Goal: Task Accomplishment & Management: Complete application form

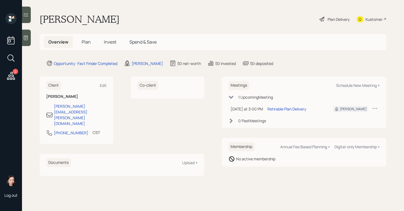
click at [323, 16] on icon at bounding box center [322, 19] width 7 height 7
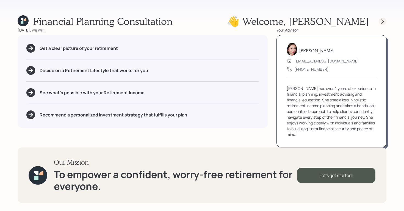
click at [379, 20] on icon at bounding box center [381, 21] width 5 height 5
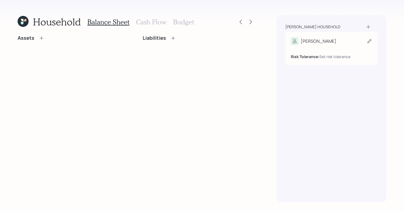
click at [362, 41] on div "[PERSON_NAME]" at bounding box center [331, 41] width 81 height 8
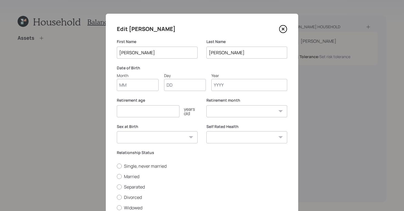
click at [143, 86] on input "Month" at bounding box center [138, 85] width 42 height 12
type input "01"
type input "1983"
select select "1"
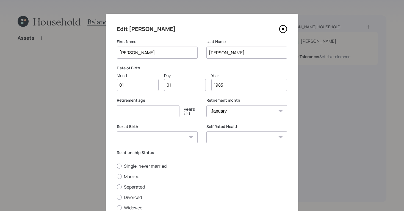
type input "1983"
click at [129, 109] on input "number" at bounding box center [148, 111] width 63 height 12
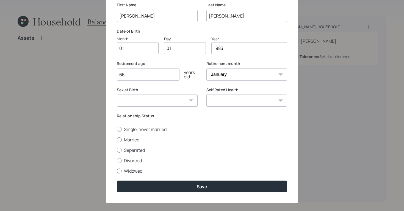
scroll to position [38, 0]
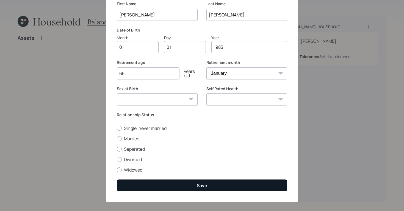
type input "65"
click at [189, 185] on button "Save" at bounding box center [202, 186] width 170 height 12
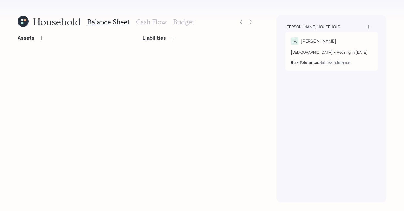
click at [171, 36] on icon at bounding box center [172, 37] width 5 height 5
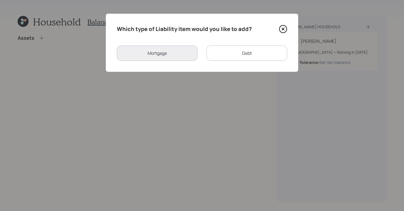
click at [253, 57] on div "Debt" at bounding box center [246, 53] width 81 height 15
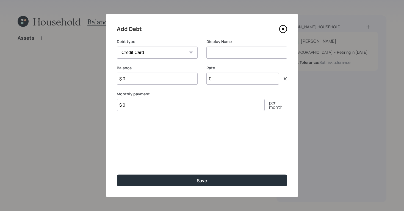
click at [163, 55] on select "Car Credit Card Medical Student Other" at bounding box center [157, 53] width 81 height 12
select select "car"
click at [117, 47] on select "Car Credit Card Medical Student Other" at bounding box center [157, 53] width 81 height 12
click at [237, 55] on input at bounding box center [246, 53] width 81 height 12
type input "Car Loan"
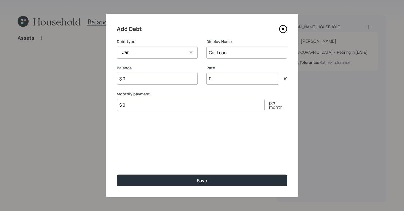
click at [188, 77] on input "$ 0" at bounding box center [157, 79] width 81 height 12
type input "$ 9,000"
click at [187, 189] on div "Add Debt Debt type Car Credit Card Medical Student Other Display Name Car Loan …" at bounding box center [202, 106] width 192 height 184
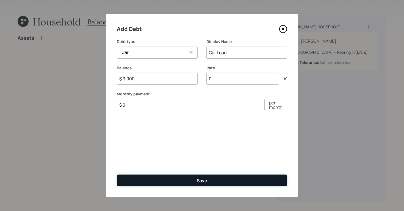
click at [184, 181] on button "Save" at bounding box center [202, 181] width 170 height 12
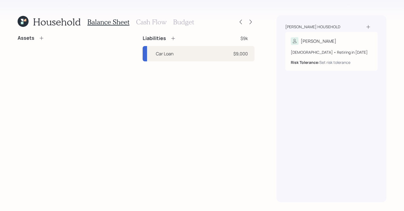
click at [44, 39] on div "Assets" at bounding box center [74, 38] width 112 height 6
click at [38, 36] on div "Assets" at bounding box center [31, 38] width 27 height 6
click at [39, 36] on icon at bounding box center [41, 37] width 5 height 5
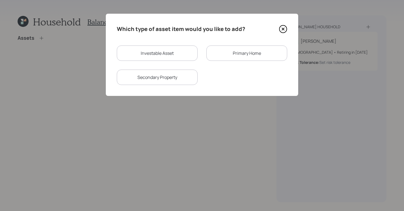
click at [172, 52] on div "Investable Asset" at bounding box center [157, 53] width 81 height 15
select select "taxable"
select select "balanced"
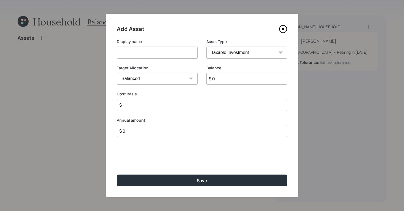
click at [148, 55] on input at bounding box center [157, 53] width 81 height 12
type input "checking/savings"
click at [270, 53] on select "SEP [PERSON_NAME] IRA 401(k) [PERSON_NAME] 401(k) 403(b) [PERSON_NAME] 403(b) 4…" at bounding box center [246, 53] width 81 height 12
click at [206, 47] on select "SEP [PERSON_NAME] IRA 401(k) [PERSON_NAME] 401(k) 403(b) [PERSON_NAME] 403(b) 4…" at bounding box center [246, 53] width 81 height 12
click at [268, 54] on select "SEP [PERSON_NAME] IRA 401(k) [PERSON_NAME] 401(k) 403(b) [PERSON_NAME] 403(b) 4…" at bounding box center [246, 53] width 81 height 12
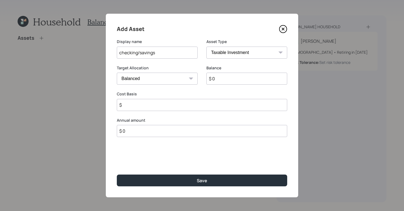
select select "cash"
click at [206, 47] on select "SEP [PERSON_NAME] IRA 401(k) [PERSON_NAME] 401(k) 403(b) [PERSON_NAME] 403(b) 4…" at bounding box center [246, 53] width 81 height 12
type input "$"
click at [197, 82] on input "$ 0" at bounding box center [202, 79] width 170 height 12
type input "$"
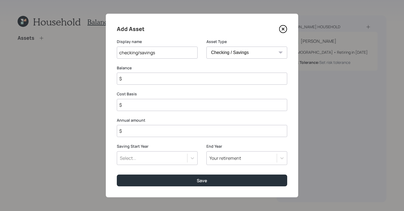
type input "$ 1"
type input "$ 13"
type input "$ 130"
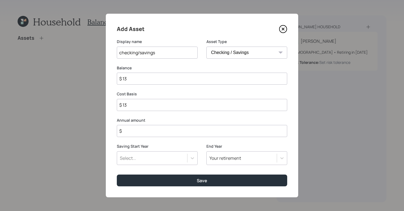
type input "$ 130"
type input "$ 1,300"
type input "$ 13,000"
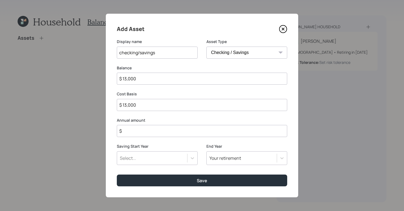
click at [182, 132] on input "$" at bounding box center [202, 131] width 170 height 12
type input "$ 0"
click at [207, 188] on div "Add Asset Display name checking/savings Asset Type SEP [PERSON_NAME] IRA 401(k)…" at bounding box center [202, 106] width 192 height 184
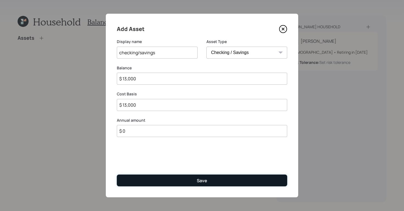
click at [209, 183] on button "Save" at bounding box center [202, 181] width 170 height 12
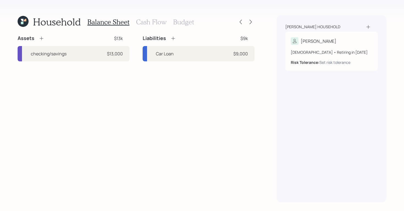
click at [42, 38] on icon at bounding box center [42, 39] width 4 height 4
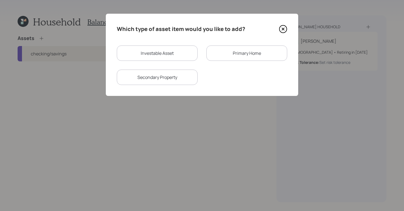
click at [182, 53] on div "Investable Asset" at bounding box center [157, 53] width 81 height 15
select select "taxable"
select select "balanced"
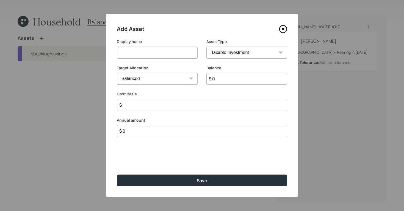
click at [184, 51] on input at bounding box center [157, 53] width 81 height 12
type input "Brokerage"
click at [241, 55] on select "SEP [PERSON_NAME] IRA 401(k) [PERSON_NAME] 401(k) 403(b) [PERSON_NAME] 403(b) 4…" at bounding box center [246, 53] width 81 height 12
click at [206, 47] on select "SEP [PERSON_NAME] IRA 401(k) [PERSON_NAME] 401(k) 403(b) [PERSON_NAME] 403(b) 4…" at bounding box center [246, 53] width 81 height 12
click at [174, 78] on select "Cash Conservative Balanced Aggressive" at bounding box center [157, 79] width 81 height 12
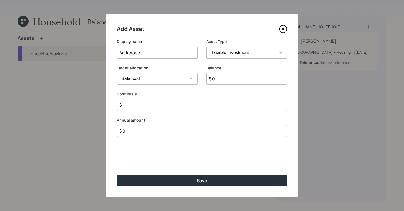
click at [117, 73] on select "Cash Conservative Balanced Aggressive" at bounding box center [157, 79] width 81 height 12
click at [220, 81] on input "$ 0" at bounding box center [246, 79] width 81 height 12
type input "$ 14,000"
click at [197, 99] on input "$" at bounding box center [202, 105] width 170 height 12
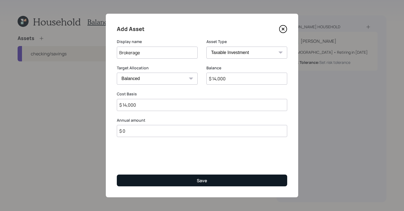
type input "$ 14,000"
click at [185, 182] on button "Save" at bounding box center [202, 181] width 170 height 12
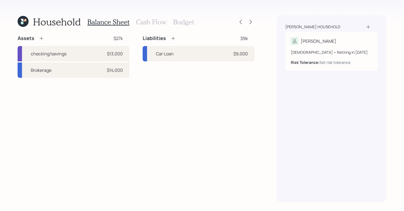
click at [140, 8] on div "Household Balance Sheet Cash Flow Budget Assets $27k checking/savings $13,000 B…" at bounding box center [202, 105] width 404 height 211
click at [150, 23] on h3 "Cash Flow" at bounding box center [151, 22] width 30 height 8
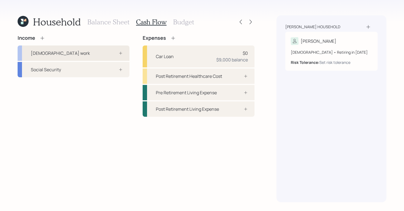
click at [92, 54] on div "[DEMOGRAPHIC_DATA] work" at bounding box center [74, 53] width 112 height 15
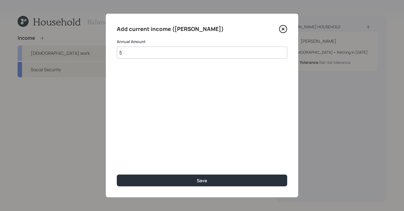
click at [163, 53] on input "$" at bounding box center [202, 53] width 170 height 12
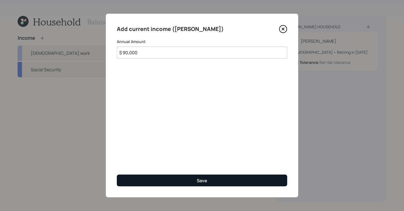
type input "$ 90,000"
click at [213, 183] on button "Save" at bounding box center [202, 181] width 170 height 12
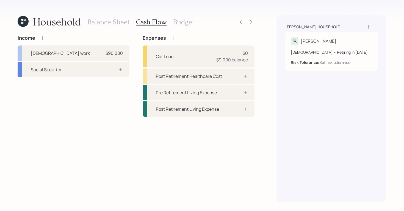
click at [113, 23] on h3 "Balance Sheet" at bounding box center [108, 22] width 42 height 8
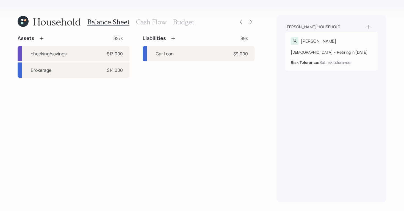
click at [41, 37] on icon at bounding box center [41, 38] width 5 height 5
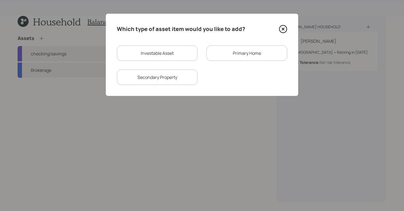
click at [253, 60] on div "Primary Home" at bounding box center [246, 53] width 81 height 15
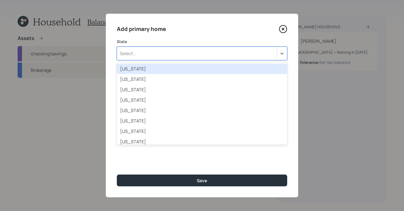
click at [217, 54] on div "Select..." at bounding box center [197, 53] width 160 height 9
type input "kans"
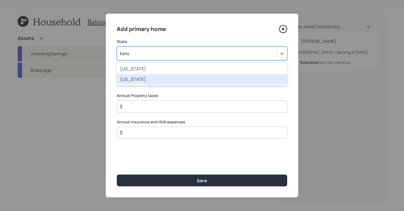
click at [192, 79] on div "[US_STATE]" at bounding box center [202, 79] width 170 height 10
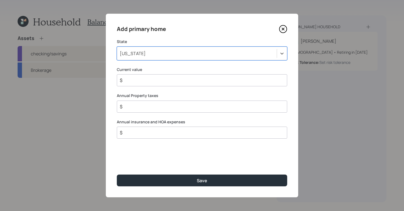
click at [187, 78] on input "$" at bounding box center [199, 80] width 161 height 7
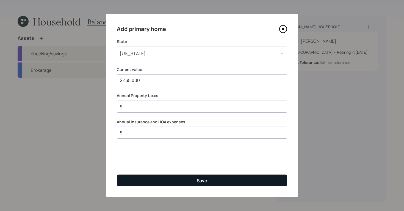
type input "$ 435,000"
click at [218, 178] on button "Save" at bounding box center [202, 181] width 170 height 12
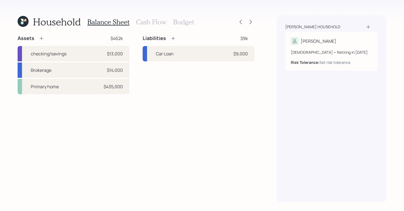
click at [170, 40] on icon at bounding box center [172, 38] width 5 height 5
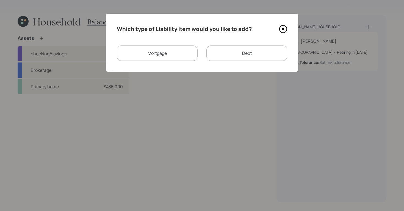
click at [171, 55] on div "Mortgage" at bounding box center [157, 53] width 81 height 15
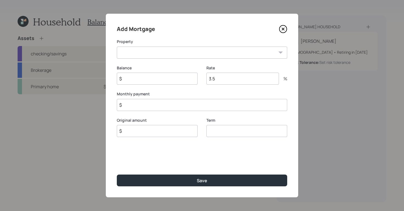
click at [172, 54] on select "KS Primary home" at bounding box center [202, 53] width 170 height 12
select select "2bf625be-0bb3-4341-8fee-194b005e9b1c"
click at [117, 47] on select "KS Primary home" at bounding box center [202, 53] width 170 height 12
click at [167, 79] on input "$" at bounding box center [157, 79] width 81 height 12
type input "$ 180,000"
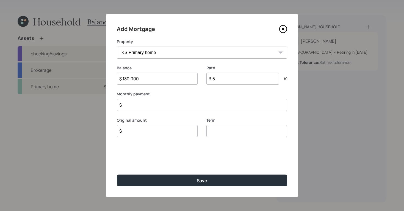
click at [214, 187] on div "Add Mortgage Property KS Primary home Balance $ 180,000 Rate 3.5 % Monthly paym…" at bounding box center [202, 106] width 192 height 184
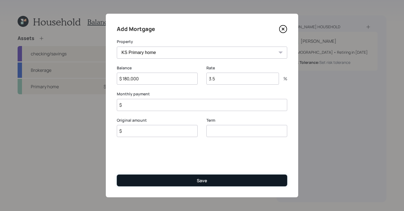
click at [221, 178] on button "Save" at bounding box center [202, 181] width 170 height 12
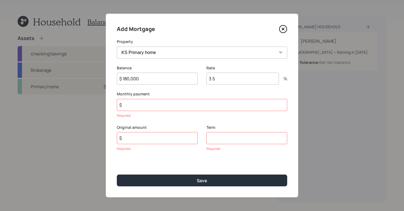
click at [171, 104] on input "$" at bounding box center [202, 105] width 170 height 12
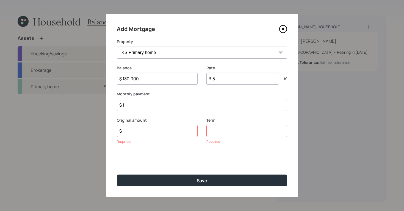
type input "$ 1"
click at [158, 125] on input "$" at bounding box center [157, 131] width 81 height 12
type input "$ 180,000"
click at [235, 133] on input "number" at bounding box center [246, 131] width 81 height 12
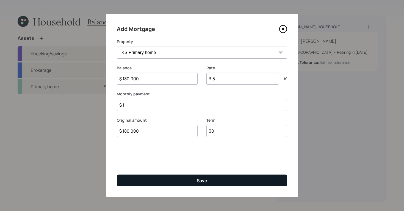
type input "30"
click at [216, 179] on button "Save" at bounding box center [202, 181] width 170 height 12
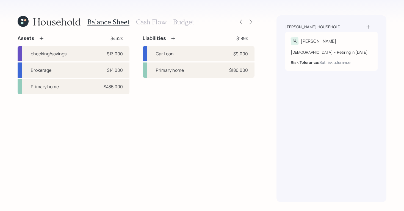
click at [21, 19] on icon at bounding box center [23, 21] width 11 height 11
